Goal: Find specific page/section: Find specific page/section

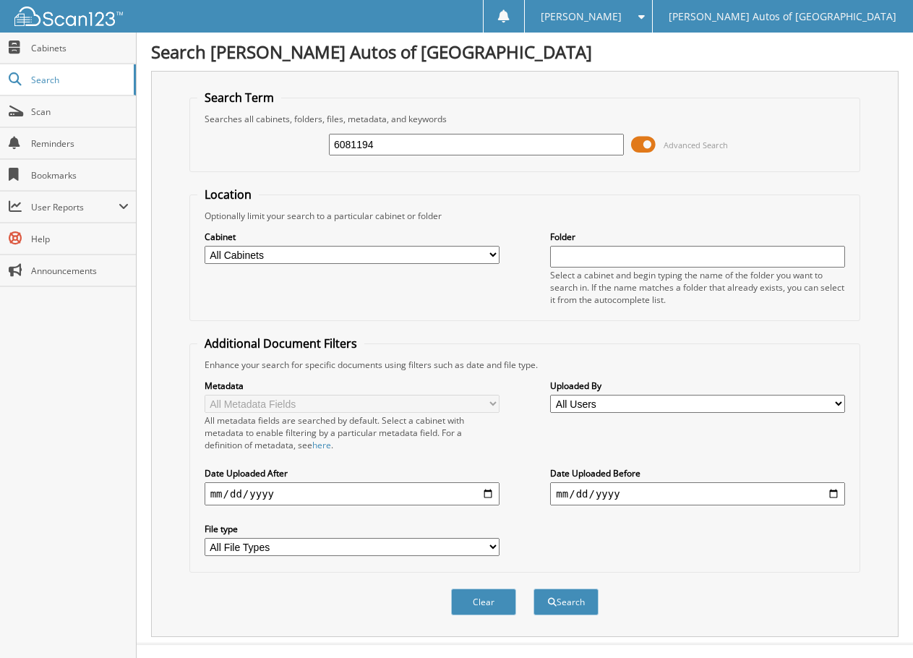
type input "6081194"
click at [534, 588] on button "Search" at bounding box center [566, 601] width 65 height 27
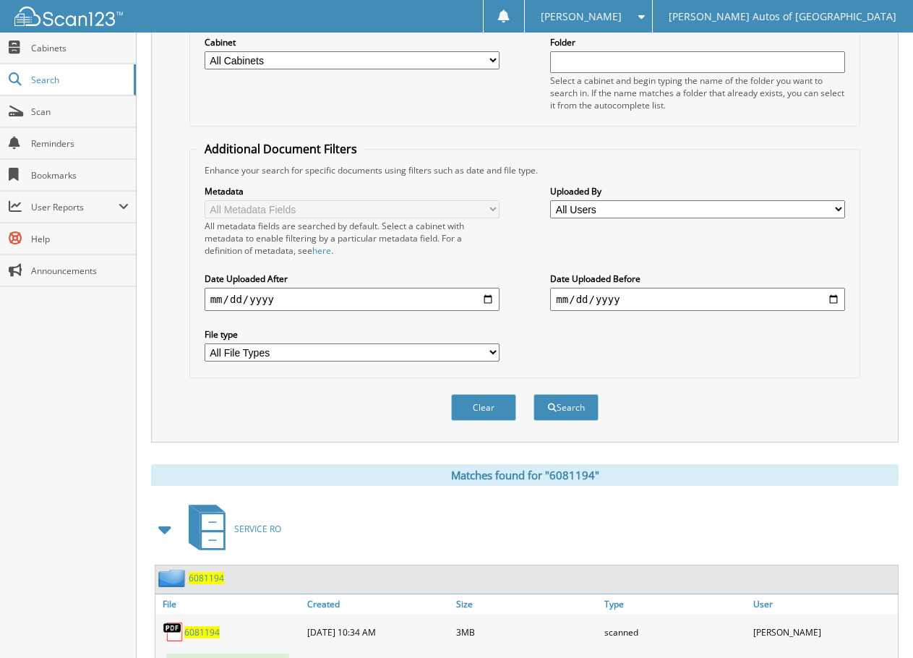
scroll to position [255, 0]
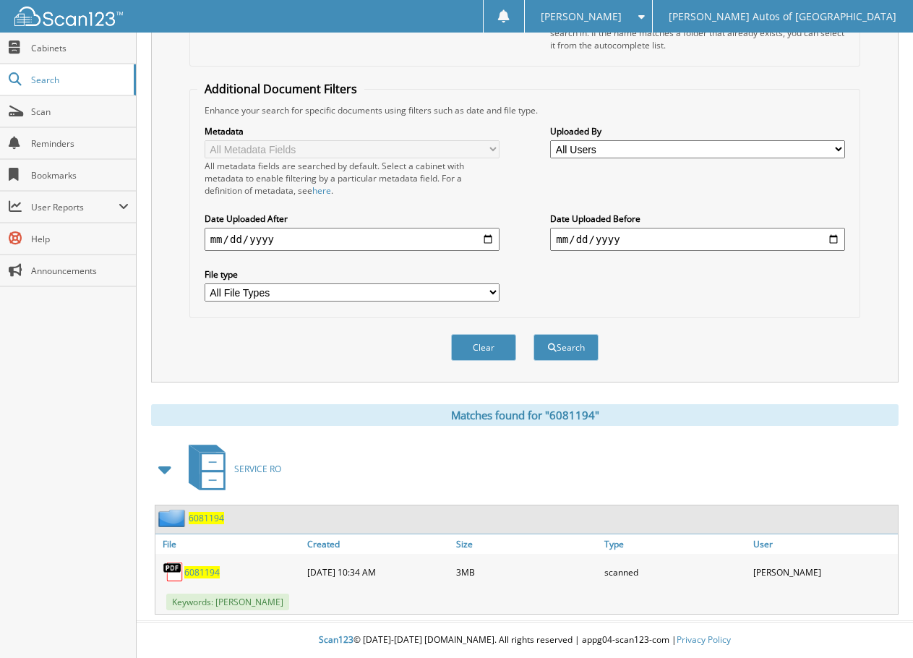
click at [205, 573] on span "6081194" at bounding box center [201, 572] width 35 height 12
